Goal: Task Accomplishment & Management: Complete application form

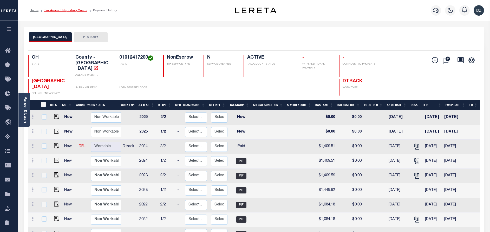
click at [63, 10] on link "Tax Amount Reporting Queue" at bounding box center [65, 10] width 43 height 3
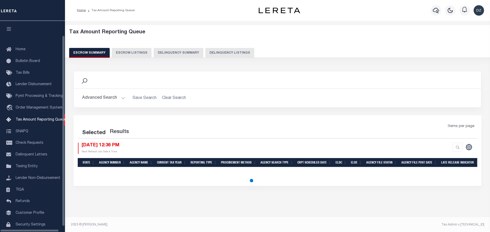
select select "100"
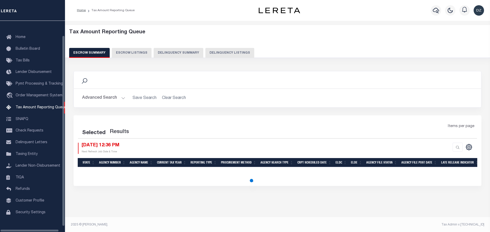
select select "100"
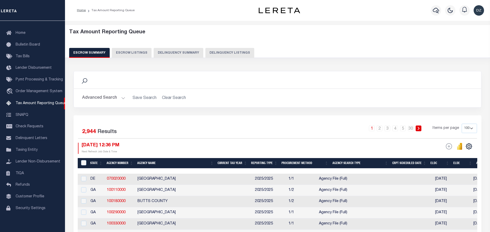
click at [217, 51] on button "Delinquency Listings" at bounding box center [229, 53] width 49 height 10
select select "100"
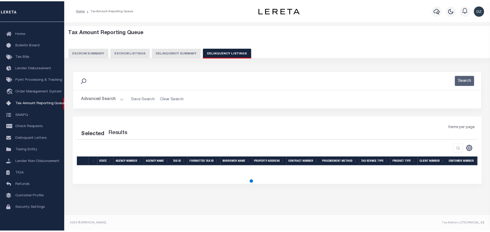
select select "100"
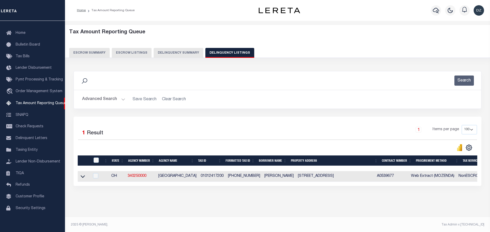
click at [90, 97] on button "Advanced Search" at bounding box center [103, 99] width 43 height 10
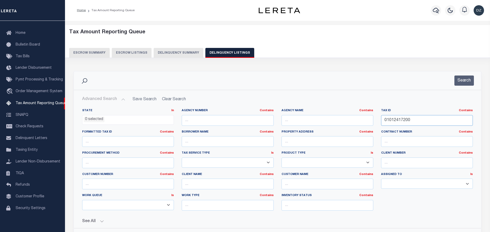
click at [392, 119] on input "01012417200" at bounding box center [427, 120] width 92 height 11
paste input "6619"
type input "01012661900"
click at [457, 81] on button "Search" at bounding box center [465, 80] width 20 height 10
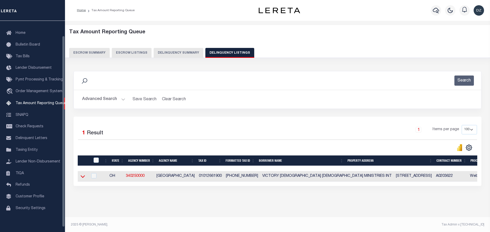
click at [82, 177] on icon at bounding box center [83, 176] width 4 height 3
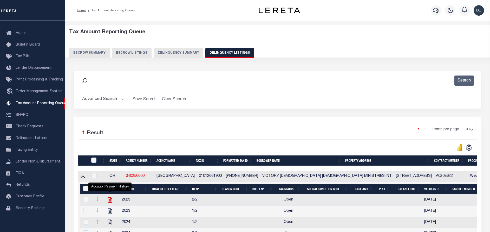
click at [110, 198] on icon "" at bounding box center [110, 199] width 4 height 5
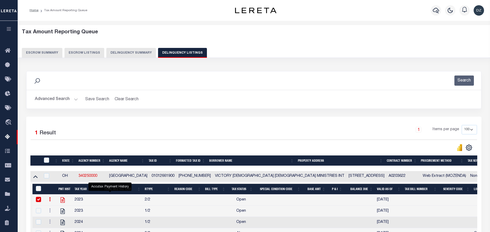
checkbox input "true"
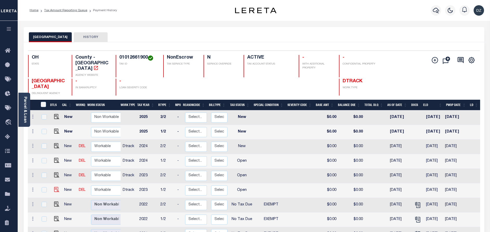
click at [55, 187] on img at bounding box center [56, 189] width 5 height 5
checkbox input "true"
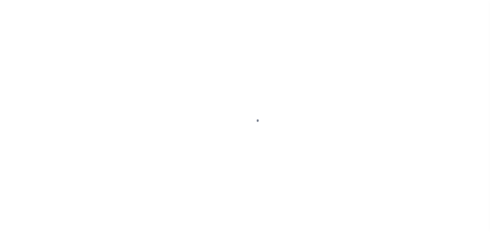
select select "OP2"
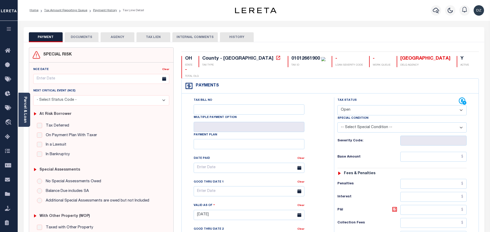
click at [88, 38] on button "DOCUMENTS" at bounding box center [82, 37] width 34 height 10
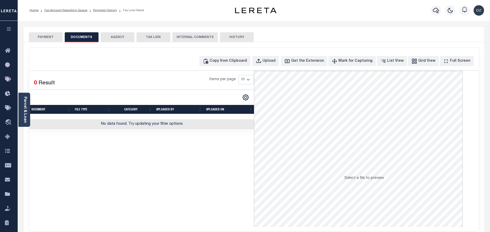
click at [115, 61] on div "Copy from Clipboard Upload Get the Extension Mark for Capturing Got it List Vie…" at bounding box center [253, 61] width 449 height 10
click at [241, 56] on button "Copy from Clipboard" at bounding box center [224, 61] width 51 height 10
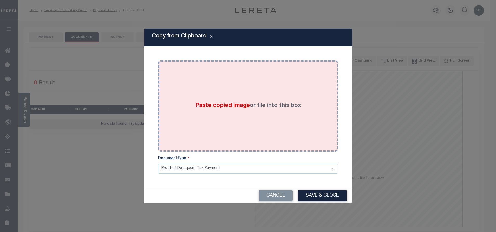
click at [242, 97] on div "Paste copied image or file into this box" at bounding box center [248, 105] width 172 height 83
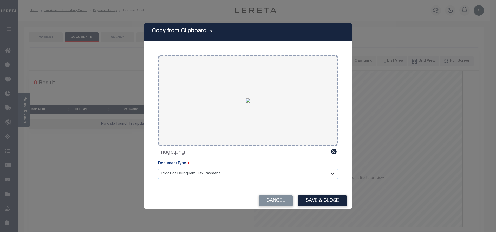
click at [315, 202] on button "Save & Close" at bounding box center [322, 200] width 49 height 11
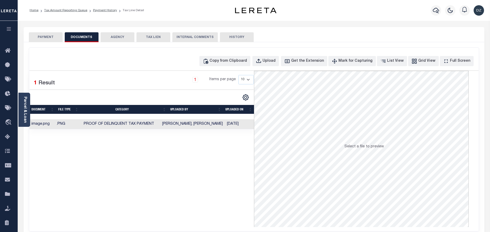
click at [48, 37] on button "PAYMENT" at bounding box center [46, 37] width 34 height 10
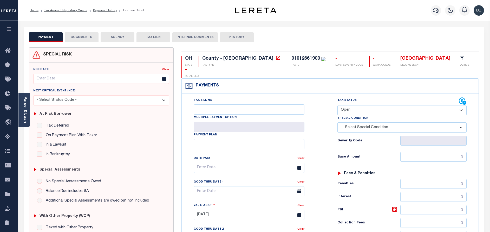
click at [80, 38] on button "DOCUMENTS" at bounding box center [82, 37] width 34 height 10
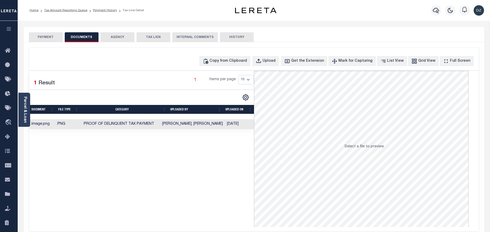
click at [113, 62] on div "Copy from Clipboard Upload Get the Extension Mark for Capturing Got it List Vie…" at bounding box center [253, 61] width 449 height 10
click at [232, 61] on div "Copy from Clipboard" at bounding box center [228, 61] width 37 height 6
select select "POP"
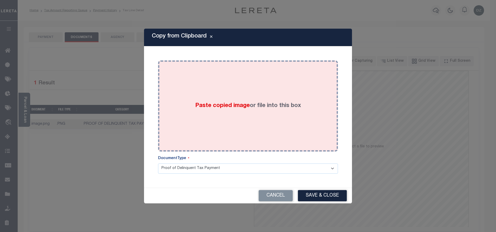
click at [265, 117] on div "Paste copied image or file into this box" at bounding box center [248, 105] width 172 height 83
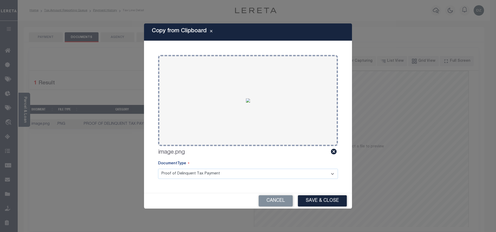
click at [328, 200] on button "Save & Close" at bounding box center [322, 200] width 49 height 11
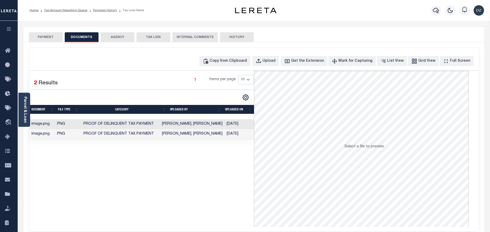
click at [49, 39] on button "PAYMENT" at bounding box center [46, 37] width 34 height 10
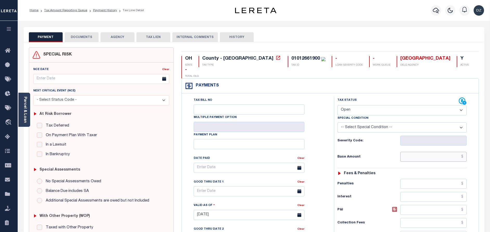
click at [428, 152] on input "text" at bounding box center [433, 157] width 66 height 10
type input "$0.00"
click at [358, 105] on select "- Select Status Code - Open Due/Unpaid Paid Incomplete No Tax Due Internal Refu…" at bounding box center [402, 110] width 129 height 10
type input "[DATE]"
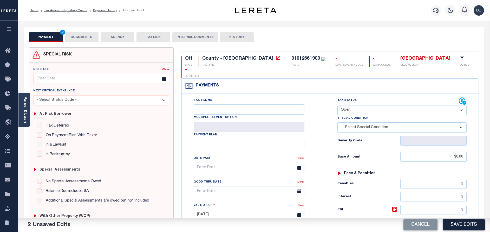
select select "NTX"
click at [338, 105] on select "- Select Status Code - Open Due/Unpaid Paid Incomplete No Tax Due Internal Refu…" at bounding box center [402, 110] width 129 height 10
click at [353, 122] on select "-- Select Special Condition -- 3RD PARTY TAX LIEN AGENCY TAX LIEN (A.K.A Inside…" at bounding box center [402, 127] width 129 height 10
select select "5"
click at [338, 122] on select "-- Select Special Condition -- 3RD PARTY TAX LIEN AGENCY TAX LIEN (A.K.A Inside…" at bounding box center [402, 127] width 129 height 10
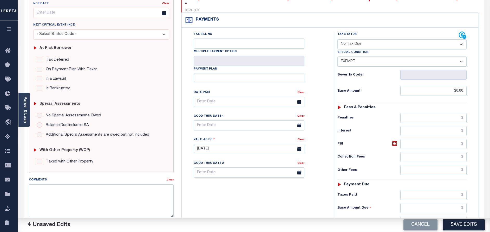
scroll to position [78, 0]
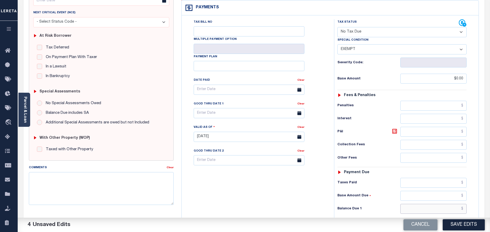
click at [434, 204] on input "text" at bounding box center [433, 209] width 66 height 10
type input "$0.00"
click at [454, 227] on button "Save Edits" at bounding box center [464, 224] width 42 height 11
checkbox input "false"
type input "$0"
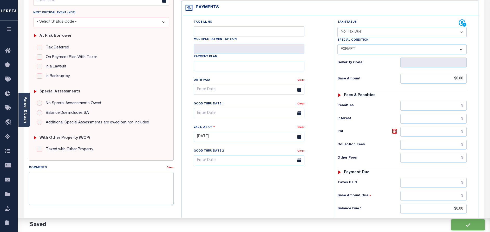
type input "$0"
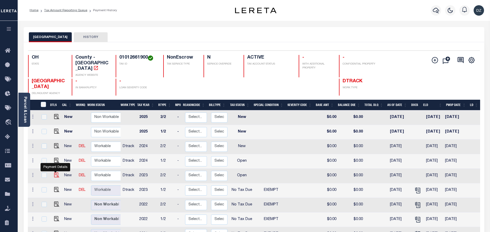
click at [54, 172] on img "" at bounding box center [56, 174] width 5 height 5
checkbox input "true"
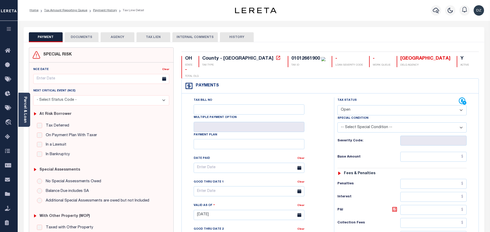
click at [86, 32] on button "DOCUMENTS" at bounding box center [82, 37] width 34 height 10
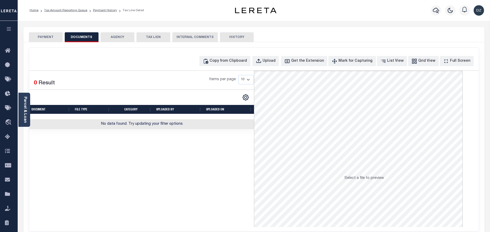
click at [86, 35] on button "DOCUMENTS" at bounding box center [82, 37] width 34 height 10
click at [241, 61] on div "Copy from Clipboard" at bounding box center [228, 61] width 37 height 6
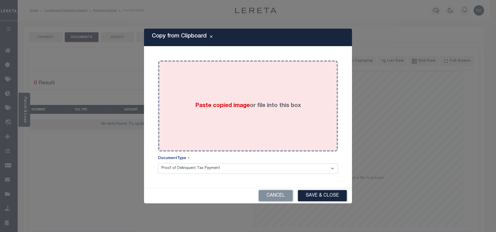
click at [261, 124] on div "Paste copied image or file into this box" at bounding box center [248, 105] width 172 height 83
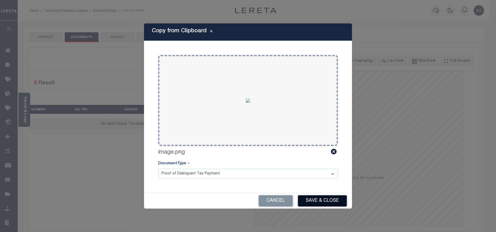
click at [324, 201] on button "Save & Close" at bounding box center [322, 200] width 49 height 11
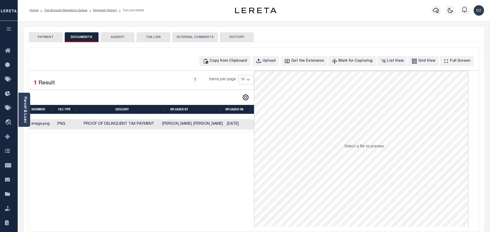
click at [48, 37] on button "PAYMENT" at bounding box center [46, 37] width 34 height 10
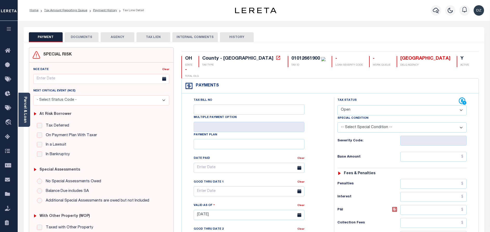
click at [352, 105] on select "- Select Status Code - Open Due/Unpaid Paid Incomplete No Tax Due Internal Refu…" at bounding box center [402, 110] width 129 height 10
select select "NTX"
click at [338, 105] on select "- Select Status Code - Open Due/Unpaid Paid Incomplete No Tax Due Internal Refu…" at bounding box center [402, 110] width 129 height 10
type input "[DATE]"
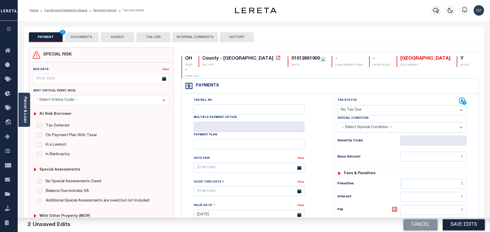
click at [360, 122] on select "-- Select Special Condition -- 3RD PARTY TAX LIEN AGENCY TAX LIEN (A.K.A Inside…" at bounding box center [402, 127] width 129 height 10
select select "5"
click at [338, 122] on select "-- Select Special Condition -- 3RD PARTY TAX LIEN AGENCY TAX LIEN (A.K.A Inside…" at bounding box center [402, 127] width 129 height 10
click at [437, 152] on input "text" at bounding box center [433, 157] width 66 height 10
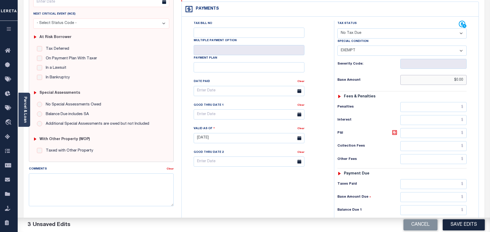
scroll to position [78, 0]
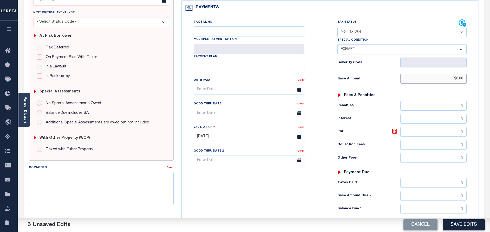
type input "$0.00"
click at [438, 204] on input "text" at bounding box center [433, 209] width 66 height 10
click at [437, 204] on input "text" at bounding box center [433, 209] width 66 height 10
type input "$0.00"
click at [460, 225] on button "Save Edits" at bounding box center [464, 224] width 42 height 11
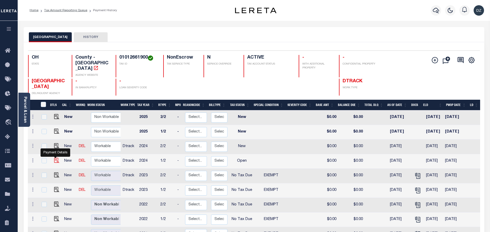
click at [56, 158] on img "" at bounding box center [56, 160] width 5 height 5
checkbox input "true"
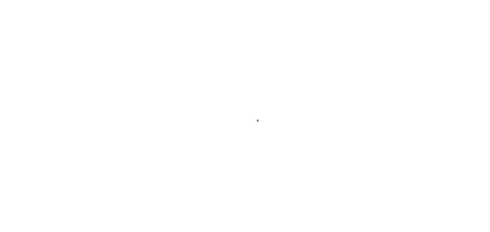
select select "OP2"
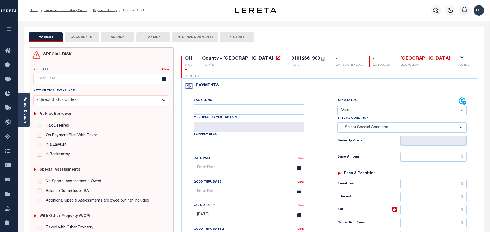
click at [77, 32] on button "DOCUMENTS" at bounding box center [82, 37] width 34 height 10
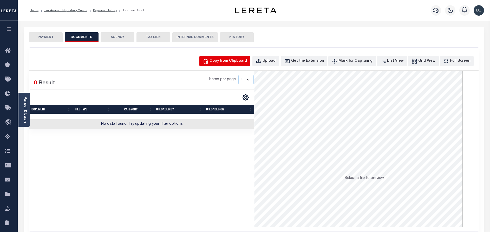
click at [229, 59] on div "Copy from Clipboard" at bounding box center [228, 61] width 37 height 6
select select "POP"
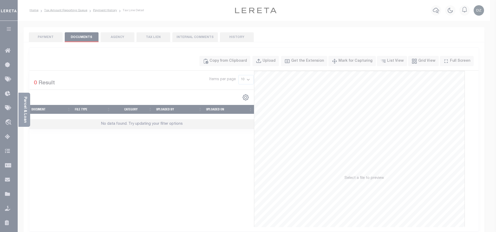
click at [0, 0] on label "Paste copied image or file into this box" at bounding box center [0, 0] width 0 height 0
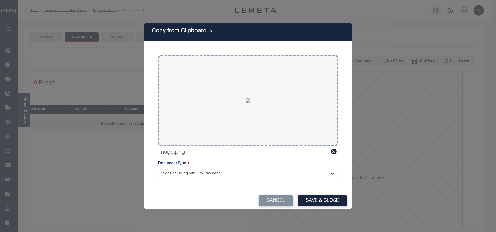
click at [311, 199] on button "Save & Close" at bounding box center [322, 200] width 49 height 11
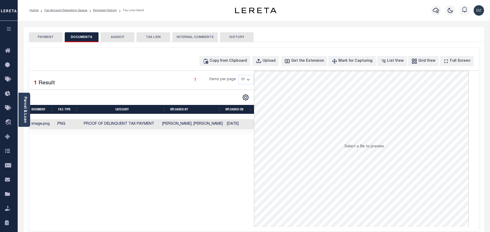
click at [39, 36] on button "PAYMENT" at bounding box center [46, 37] width 34 height 10
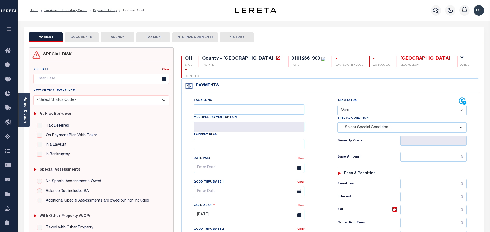
click at [361, 105] on select "- Select Status Code - Open Due/Unpaid Paid Incomplete No Tax Due Internal Refu…" at bounding box center [402, 110] width 129 height 10
select select "NTX"
click at [338, 105] on select "- Select Status Code - Open Due/Unpaid Paid Incomplete No Tax Due Internal Refu…" at bounding box center [402, 110] width 129 height 10
type input "[DATE]"
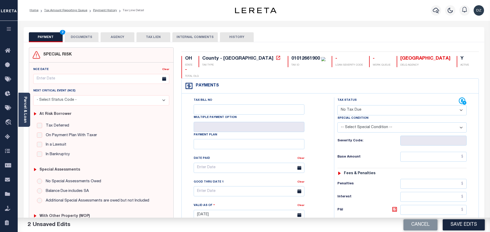
click at [362, 122] on select "-- Select Special Condition -- 3RD PARTY TAX LIEN AGENCY TAX LIEN (A.K.A Inside…" at bounding box center [402, 127] width 129 height 10
select select "5"
click at [338, 122] on select "-- Select Special Condition -- 3RD PARTY TAX LIEN AGENCY TAX LIEN (A.K.A Inside…" at bounding box center [402, 127] width 129 height 10
click at [441, 152] on input "text" at bounding box center [433, 157] width 66 height 10
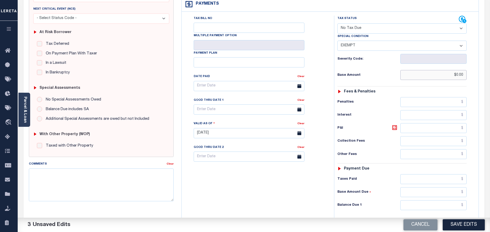
scroll to position [117, 0]
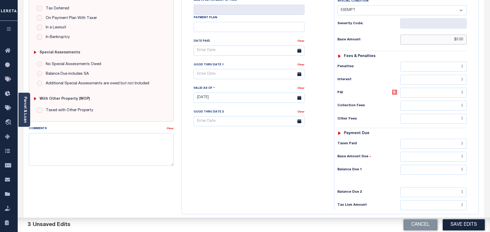
type input "$0.00"
click at [445, 165] on input "text" at bounding box center [433, 170] width 66 height 10
type input "$0.00"
click at [454, 224] on button "Save Edits" at bounding box center [464, 224] width 42 height 11
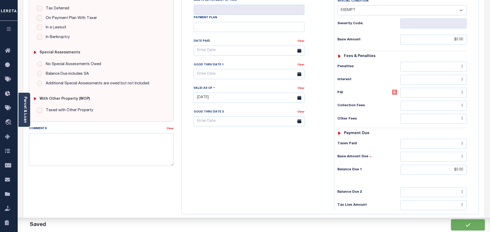
checkbox input "false"
type input "$0"
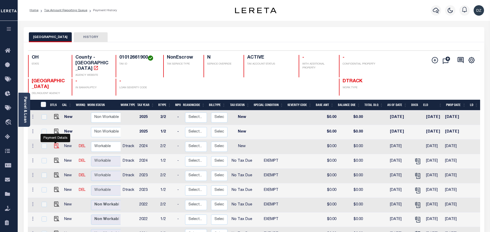
click at [56, 143] on img "" at bounding box center [56, 145] width 5 height 5
checkbox input "true"
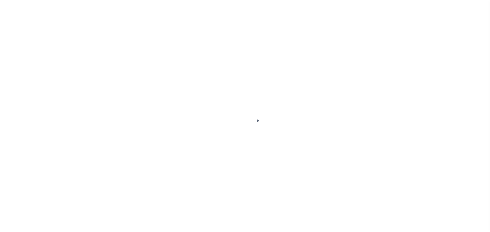
select select "NW2"
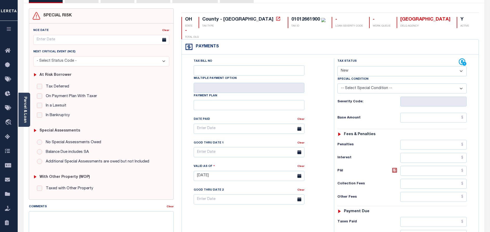
scroll to position [117, 0]
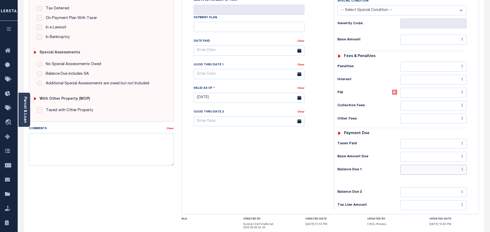
click at [445, 165] on input "text" at bounding box center [433, 170] width 66 height 10
type input "$0.00"
type input "[DATE]"
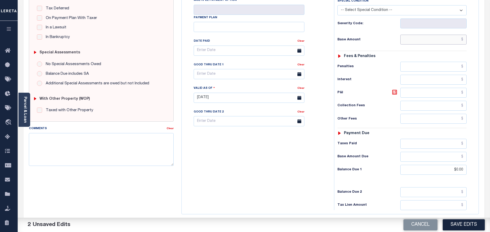
click at [442, 35] on input "text" at bounding box center [433, 40] width 66 height 10
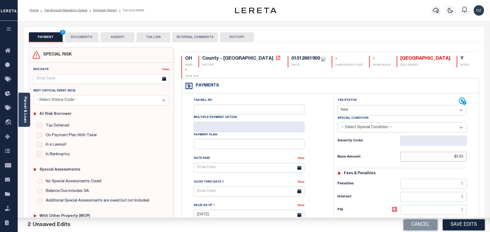
type input "$0.00"
click at [355, 105] on select "- Select Status Code - Open Due/Unpaid Paid Incomplete No Tax Due Internal Refu…" at bounding box center [402, 110] width 129 height 10
select select "NTX"
click at [338, 105] on select "- Select Status Code - Open Due/Unpaid Paid Incomplete No Tax Due Internal Refu…" at bounding box center [402, 110] width 129 height 10
click at [351, 122] on select "-- Select Special Condition -- 3RD PARTY TAX LIEN AGENCY TAX LIEN (A.K.A Inside…" at bounding box center [402, 127] width 129 height 10
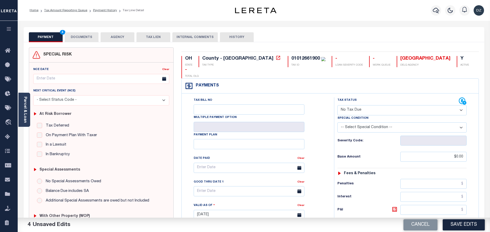
select select "5"
click at [338, 122] on select "-- Select Special Condition -- 3RD PARTY TAX LIEN AGENCY TAX LIEN (A.K.A Inside…" at bounding box center [402, 127] width 129 height 10
click at [73, 34] on button "DOCUMENTS" at bounding box center [82, 37] width 34 height 10
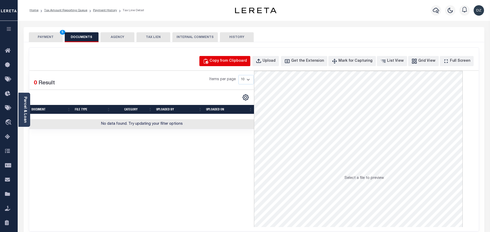
click at [229, 60] on div "Copy from Clipboard" at bounding box center [228, 61] width 37 height 6
select select "POP"
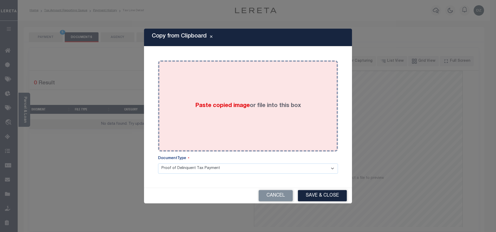
click at [238, 103] on span "Paste copied image" at bounding box center [222, 106] width 55 height 6
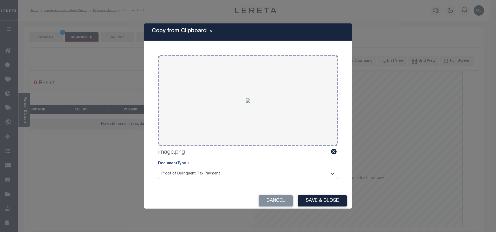
click at [316, 202] on button "Save & Close" at bounding box center [322, 200] width 49 height 11
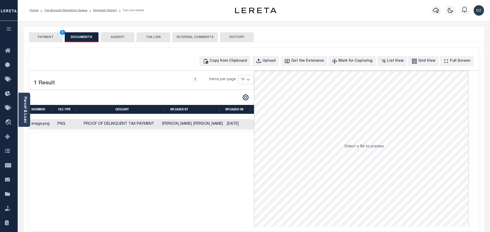
click at [55, 39] on button "PAYMENT 5" at bounding box center [46, 37] width 34 height 10
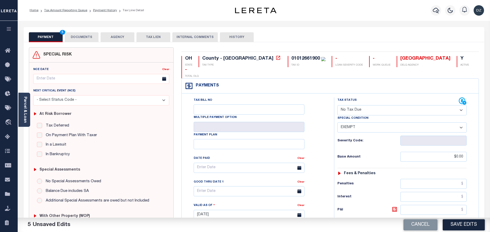
click at [452, 221] on button "Save Edits" at bounding box center [464, 224] width 42 height 11
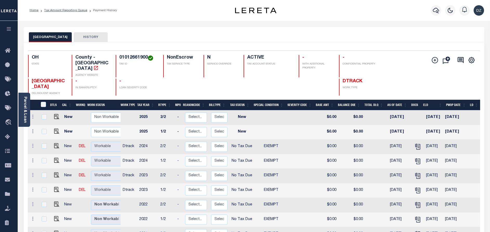
click at [64, 11] on link "Tax Amount Reporting Queue" at bounding box center [65, 10] width 43 height 3
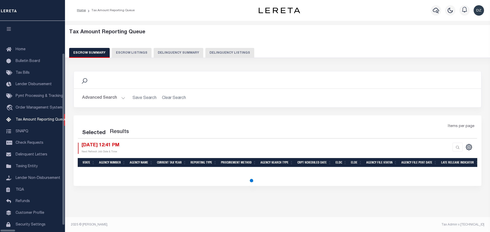
click at [197, 51] on button "Delinquency Summary" at bounding box center [179, 53] width 50 height 10
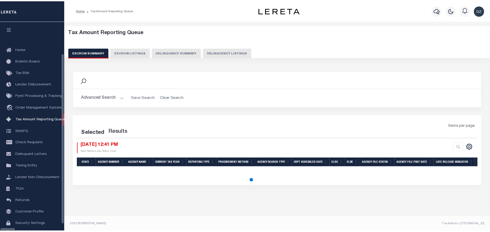
scroll to position [16, 0]
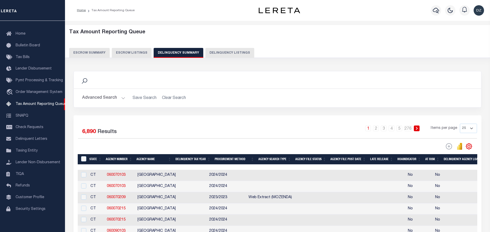
click at [104, 101] on button "Advanced Search" at bounding box center [103, 98] width 43 height 10
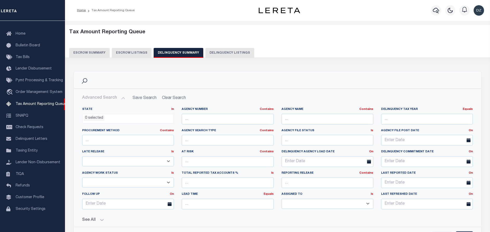
click at [208, 53] on button "Delinquency Listings" at bounding box center [229, 53] width 49 height 10
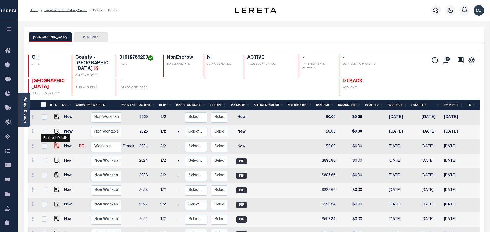
click at [54, 143] on img "" at bounding box center [56, 145] width 5 height 5
checkbox input "true"
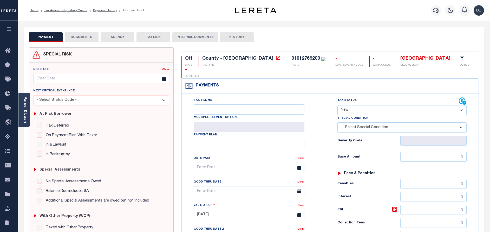
click at [346, 105] on select "- Select Status Code - Open Due/Unpaid Paid Incomplete No Tax Due Internal Refu…" at bounding box center [402, 110] width 129 height 10
select select "PYD"
click at [338, 105] on select "- Select Status Code - Open Due/Unpaid Paid Incomplete No Tax Due Internal Refu…" at bounding box center [402, 110] width 129 height 10
type input "[DATE]"
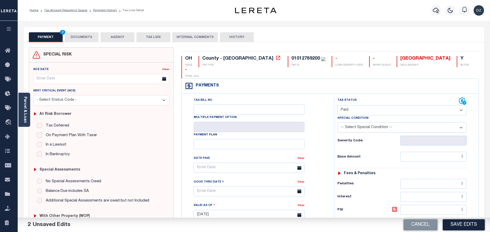
click at [91, 35] on button "DOCUMENTS" at bounding box center [82, 37] width 34 height 10
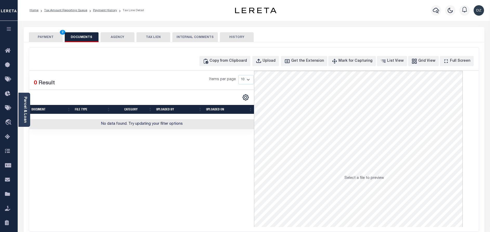
click at [106, 62] on div "Copy from Clipboard Upload Get the Extension Mark for Capturing Got it List Vie…" at bounding box center [253, 61] width 449 height 10
click at [225, 62] on div "Copy from Clipboard" at bounding box center [228, 61] width 37 height 6
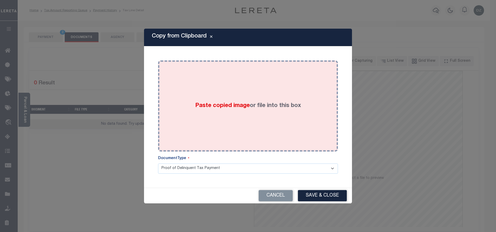
click at [235, 111] on div "Paste copied image or file into this box" at bounding box center [248, 105] width 172 height 83
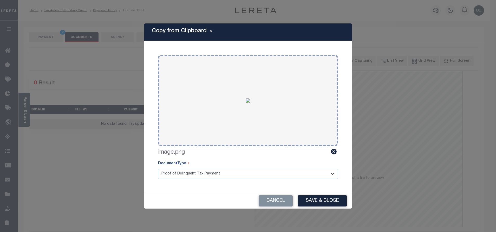
click at [312, 197] on button "Save & Close" at bounding box center [322, 200] width 49 height 11
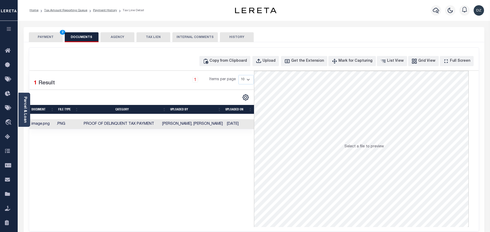
click at [42, 39] on button "PAYMENT 2" at bounding box center [46, 37] width 34 height 10
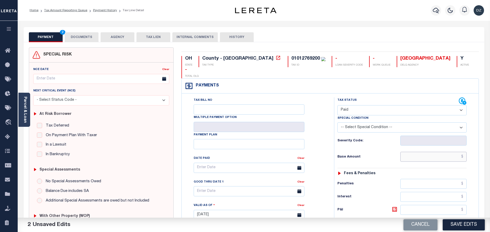
click at [448, 152] on input "text" at bounding box center [433, 157] width 66 height 10
paste input "896.86"
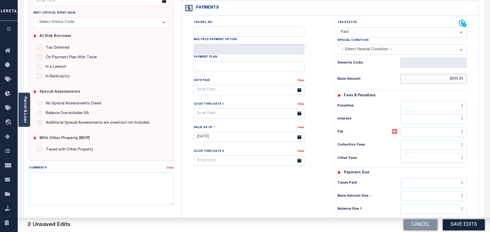
scroll to position [78, 0]
type input "$896.86"
click at [456, 204] on input "text" at bounding box center [433, 209] width 66 height 10
type input "$0.00"
click at [464, 220] on button "Save Edits" at bounding box center [464, 224] width 42 height 11
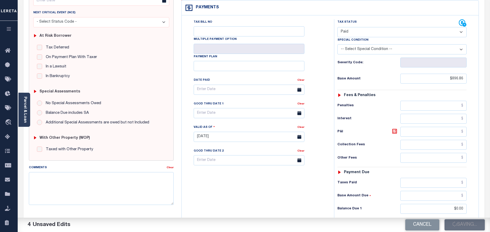
checkbox input "false"
type input "$896.86"
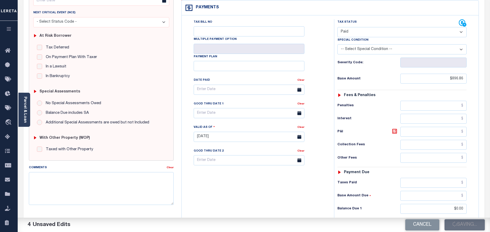
type input "$0"
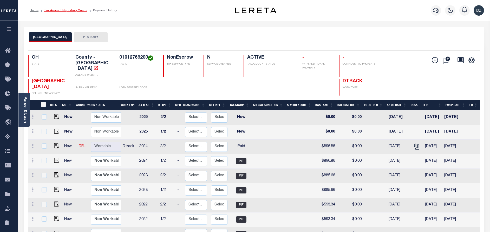
click at [61, 10] on link "Tax Amount Reporting Queue" at bounding box center [65, 10] width 43 height 3
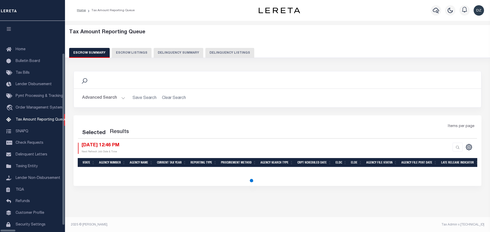
select select "100"
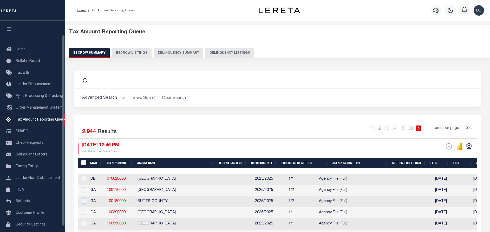
scroll to position [16, 0]
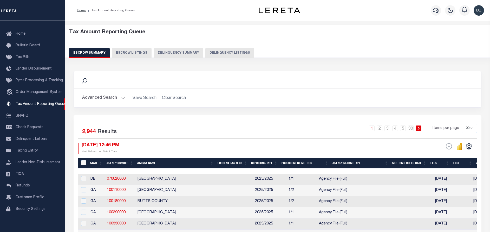
click at [222, 53] on button "Delinquency Listings" at bounding box center [229, 53] width 49 height 10
select select
select select "100"
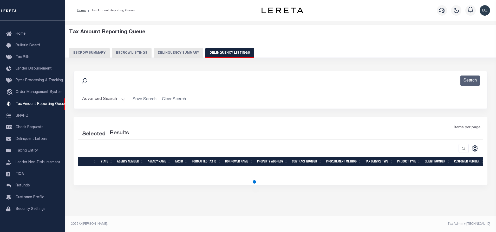
select select "100"
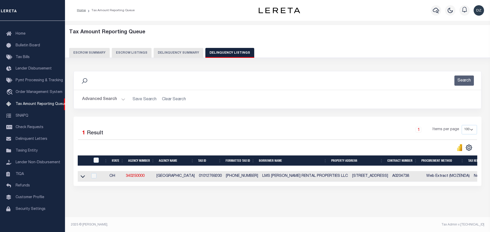
click at [105, 101] on button "Advanced Search" at bounding box center [103, 99] width 43 height 10
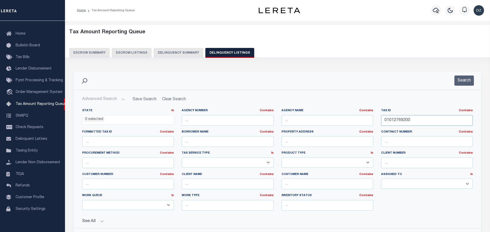
click at [403, 119] on input "01012769200" at bounding box center [427, 120] width 92 height 11
paste input "31033"
type input "01013103300"
click at [462, 82] on button "Search" at bounding box center [465, 80] width 20 height 10
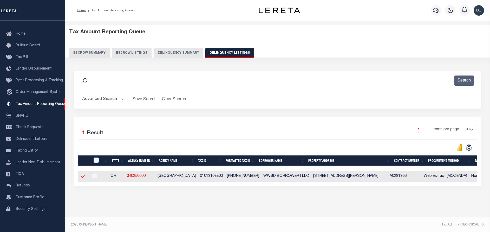
click at [83, 177] on icon at bounding box center [83, 175] width 4 height 5
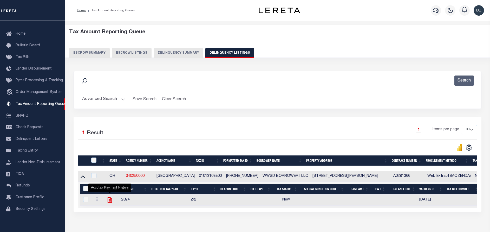
click at [109, 201] on icon "" at bounding box center [110, 199] width 4 height 5
checkbox input "true"
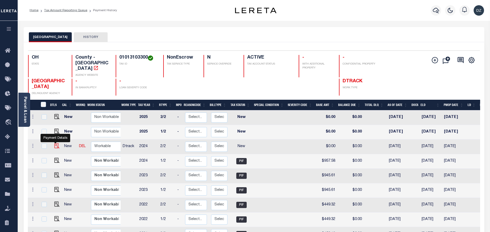
click at [55, 143] on img "" at bounding box center [56, 145] width 5 height 5
checkbox input "true"
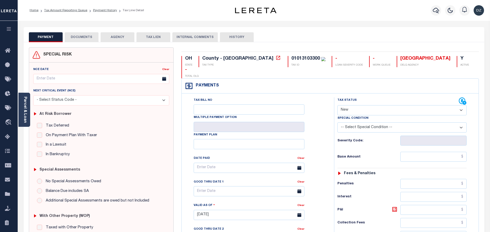
click at [348, 105] on select "- Select Status Code - Open Due/Unpaid Paid Incomplete No Tax Due Internal Refu…" at bounding box center [402, 110] width 129 height 10
select select "PYD"
click at [338, 105] on select "- Select Status Code - Open Due/Unpaid Paid Incomplete No Tax Due Internal Refu…" at bounding box center [402, 110] width 129 height 10
type input "[DATE]"
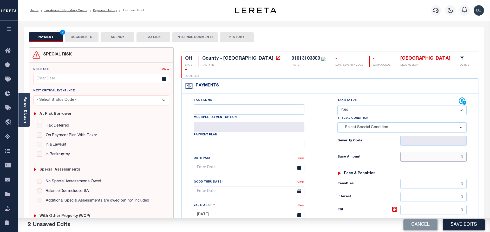
click at [424, 152] on input "text" at bounding box center [433, 157] width 66 height 10
paste input "957.58"
click at [439, 152] on input "text" at bounding box center [433, 157] width 66 height 10
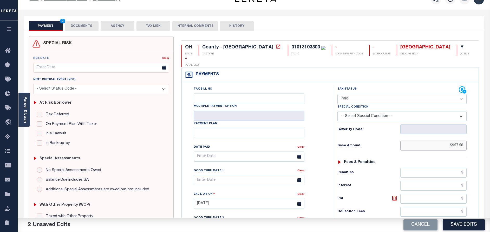
scroll to position [78, 0]
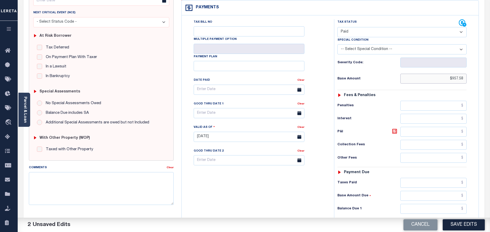
type input "$957.58"
click at [449, 204] on input "text" at bounding box center [433, 209] width 66 height 10
type input "$0.00"
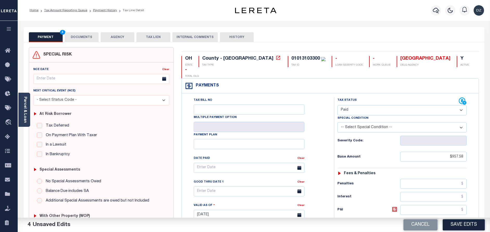
click at [82, 35] on button "DOCUMENTS" at bounding box center [82, 37] width 34 height 10
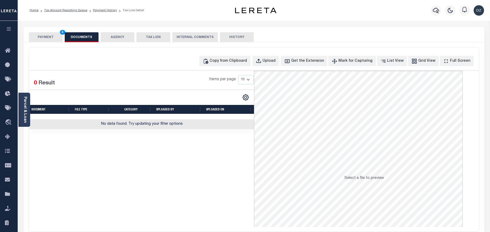
click at [105, 47] on div "SPECIAL RISK NCE Date Clear" at bounding box center [254, 138] width 461 height 193
click at [232, 62] on div "Copy from Clipboard" at bounding box center [228, 61] width 37 height 6
select select "POP"
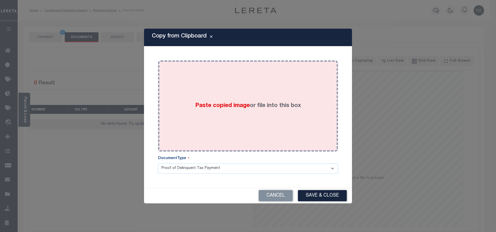
click at [244, 103] on span "Paste copied image" at bounding box center [222, 106] width 55 height 6
click at [290, 131] on div "Paste copied image or file into this box" at bounding box center [248, 105] width 172 height 83
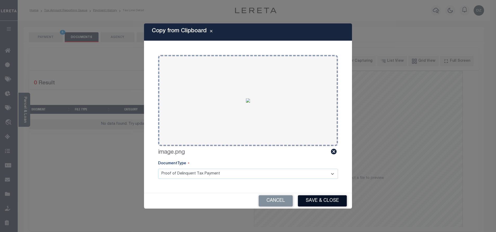
click at [321, 199] on button "Save & Close" at bounding box center [322, 200] width 49 height 11
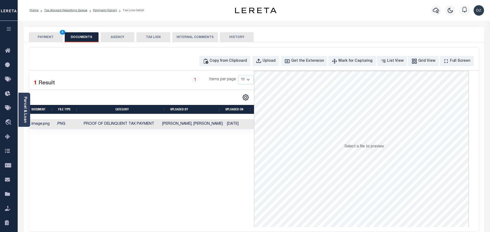
click at [40, 35] on button "PAYMENT 4" at bounding box center [46, 37] width 34 height 10
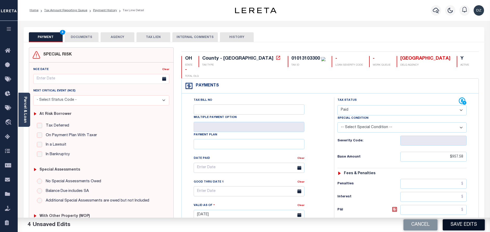
click at [452, 223] on button "Save Edits" at bounding box center [464, 224] width 42 height 11
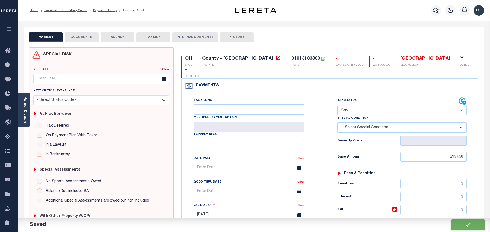
checkbox input "false"
type input "$957.58"
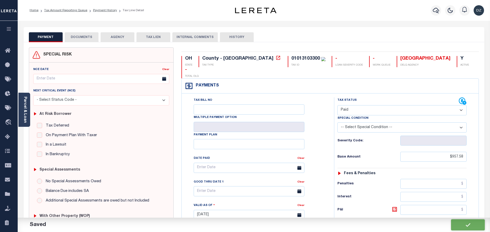
type input "$0"
